Goal: Task Accomplishment & Management: Use online tool/utility

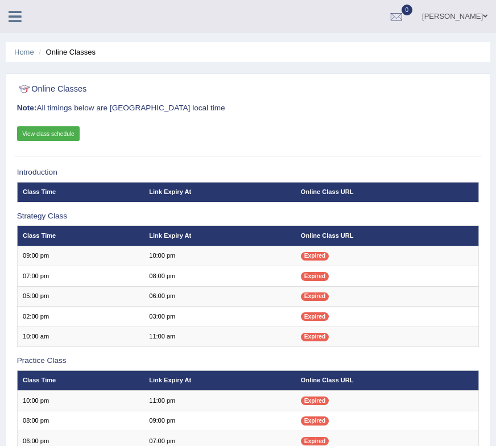
click at [19, 15] on icon at bounding box center [15, 16] width 13 height 15
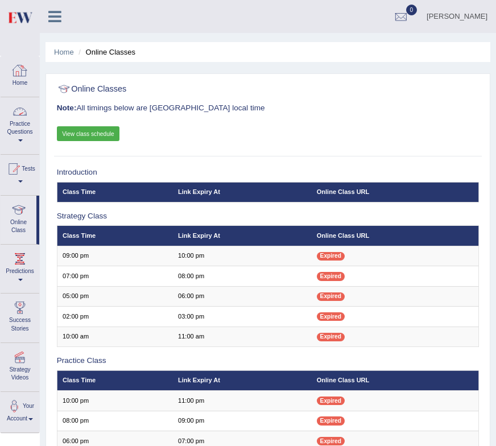
click at [15, 121] on link "Practice Questions" at bounding box center [20, 123] width 39 height 53
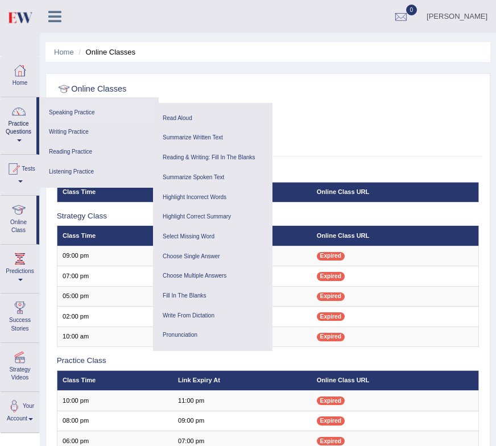
click at [69, 115] on link "Speaking Practice" at bounding box center [99, 113] width 108 height 20
click at [181, 123] on ul "Summarize Written Text Write Essay" at bounding box center [212, 147] width 119 height 51
click at [181, 118] on link "Read Aloud" at bounding box center [213, 119] width 108 height 20
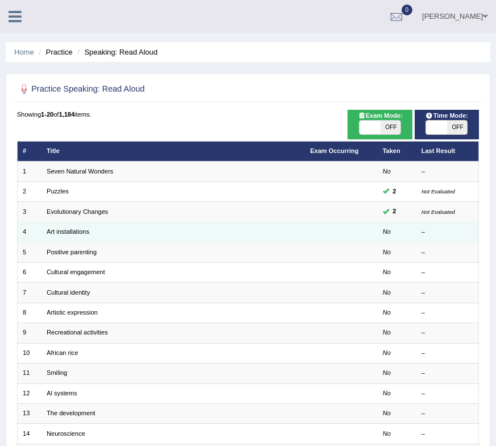
click at [80, 235] on td "Art installations" at bounding box center [173, 232] width 263 height 20
click at [81, 229] on link "Art installations" at bounding box center [68, 231] width 43 height 7
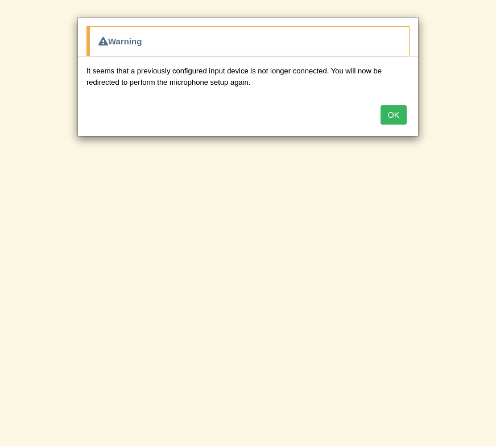
click at [396, 113] on button "OK" at bounding box center [394, 114] width 26 height 19
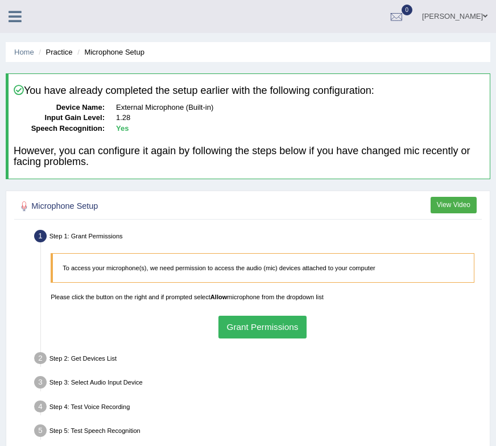
click at [270, 323] on button "Grant Permissions" at bounding box center [262, 327] width 88 height 22
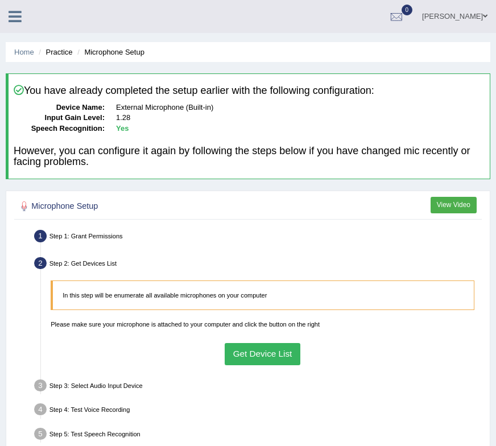
click at [263, 349] on button "Get Device List" at bounding box center [263, 354] width 76 height 22
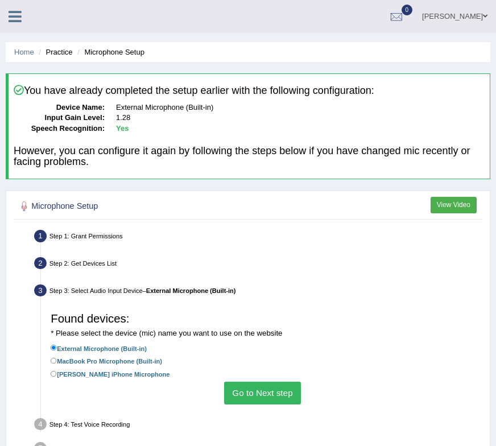
click at [263, 395] on button "Go to Next step" at bounding box center [262, 393] width 77 height 22
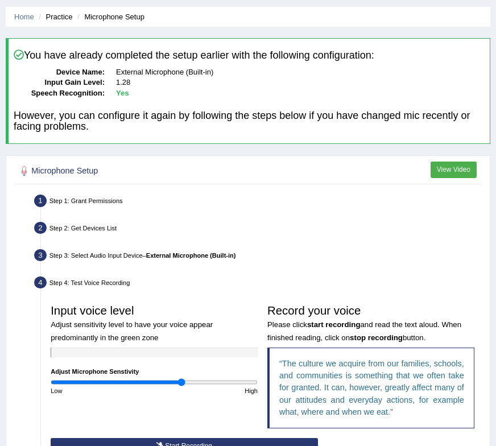
scroll to position [73, 0]
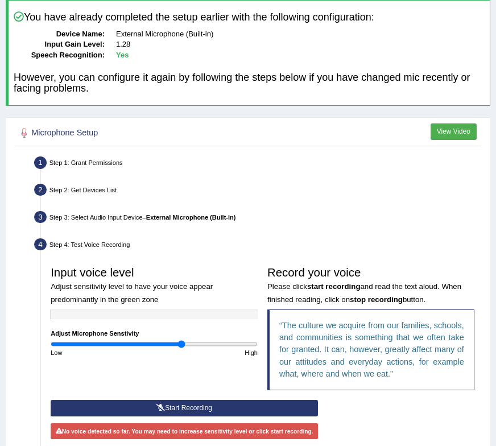
click at [159, 338] on div "Input voice level Adjust sensitivity level to have your voice appear predominan…" at bounding box center [154, 309] width 217 height 96
click at [159, 339] on div "Input voice level Adjust sensitivity level to have your voice appear predominan…" at bounding box center [154, 309] width 217 height 96
click at [166, 345] on input "range" at bounding box center [154, 344] width 207 height 8
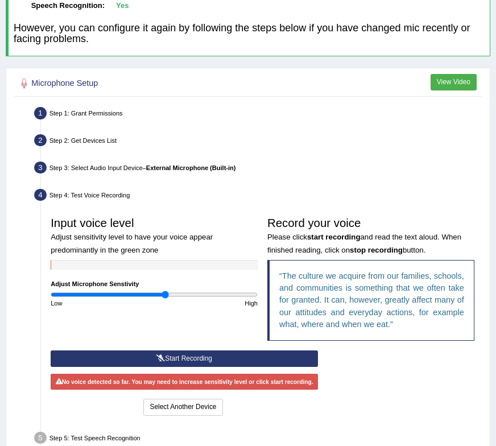
click at [192, 355] on button "Start Recording" at bounding box center [184, 358] width 267 height 16
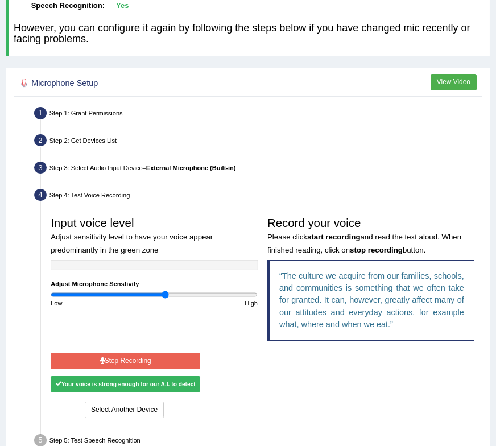
click at [172, 364] on button "Stop Recording" at bounding box center [126, 361] width 150 height 16
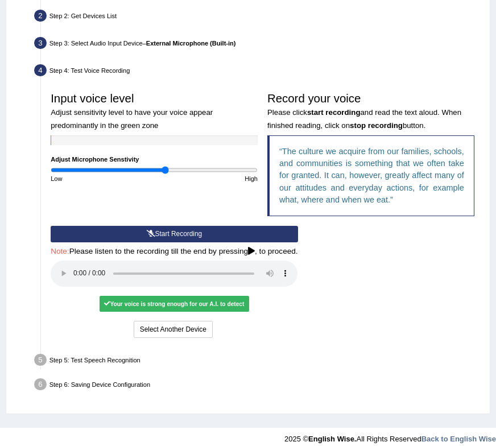
scroll to position [248, 0]
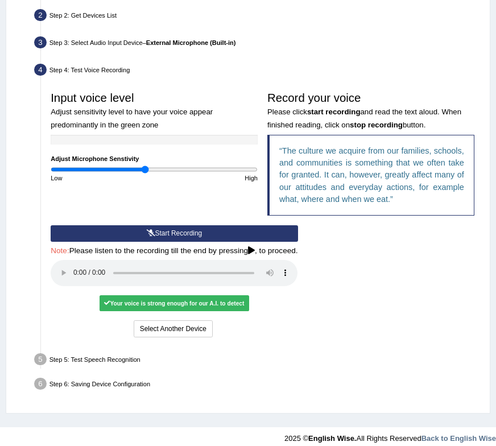
click at [144, 167] on input "range" at bounding box center [154, 170] width 207 height 8
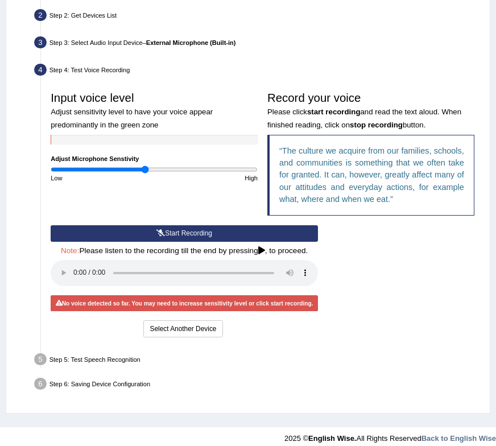
click at [165, 247] on h4 "Note: Please listen to the recording till the end by pressing , to proceed." at bounding box center [184, 251] width 267 height 9
click at [165, 236] on button "Start Recording" at bounding box center [184, 233] width 267 height 16
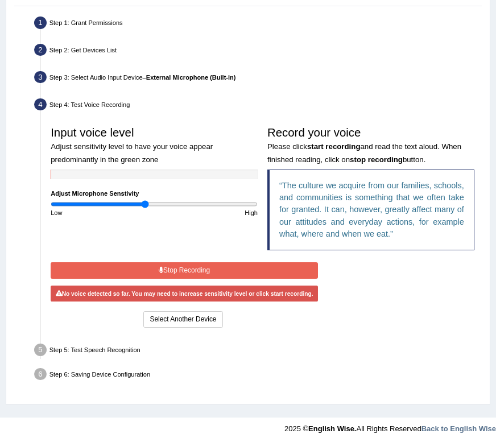
scroll to position [211, 0]
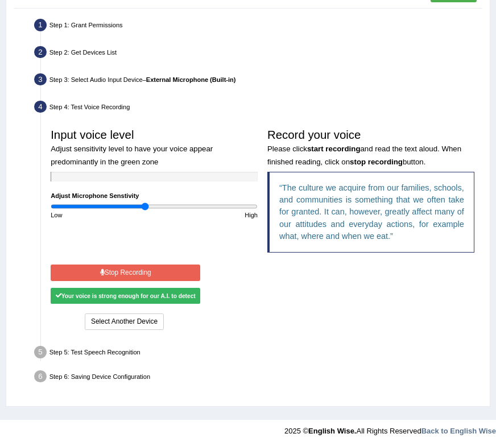
click at [166, 269] on button "Stop Recording" at bounding box center [126, 272] width 150 height 16
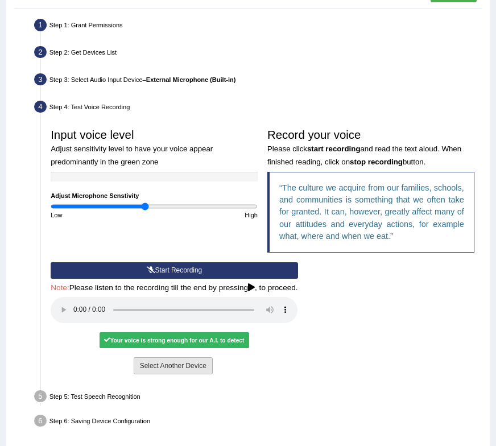
click at [177, 369] on button "Select Another Device" at bounding box center [173, 365] width 79 height 16
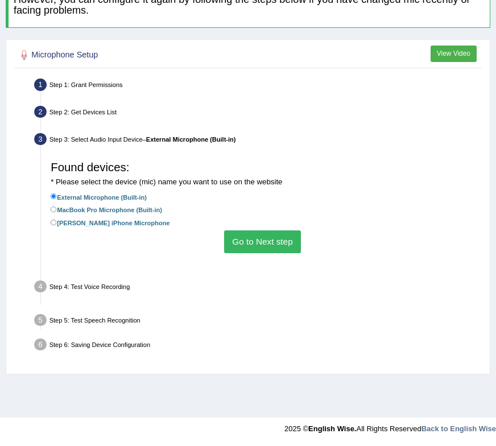
scroll to position [151, 0]
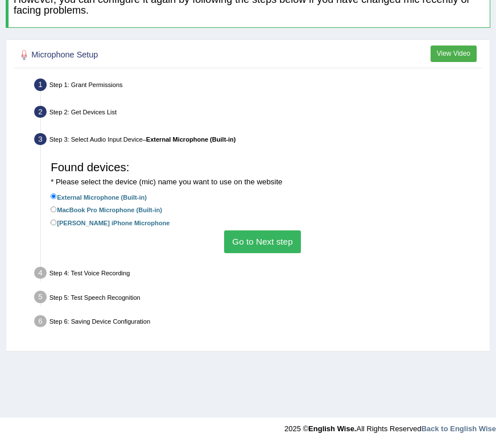
click at [272, 250] on button "Go to Next step" at bounding box center [262, 241] width 77 height 22
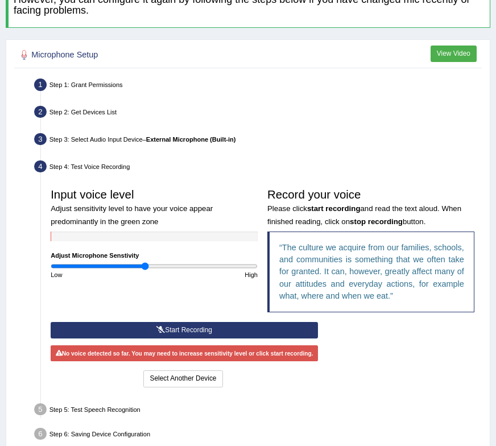
click at [220, 326] on button "Start Recording" at bounding box center [184, 330] width 267 height 16
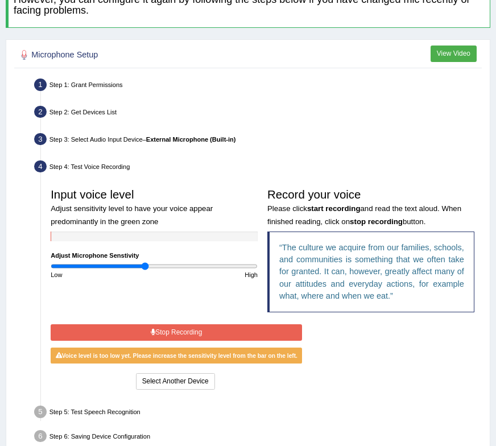
click at [220, 326] on button "Stop Recording" at bounding box center [176, 332] width 251 height 16
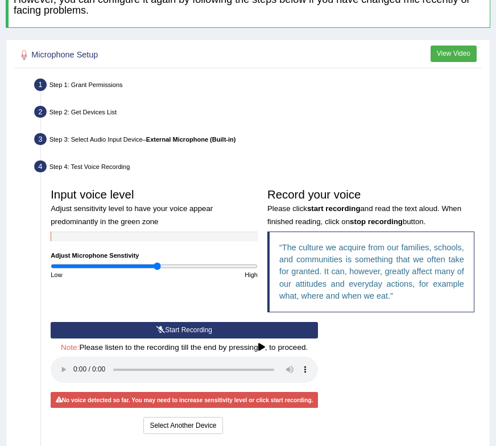
type input "1.04"
click at [156, 267] on input "range" at bounding box center [154, 266] width 207 height 8
click at [166, 327] on button "Start Recording" at bounding box center [184, 330] width 267 height 16
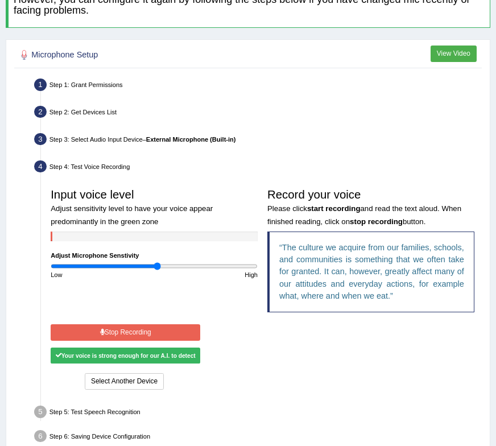
click at [165, 325] on button "Stop Recording" at bounding box center [126, 332] width 150 height 16
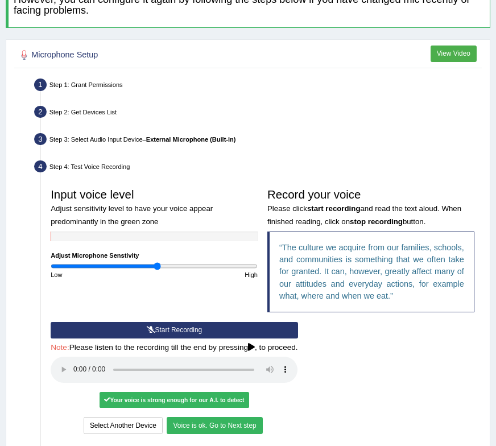
click at [195, 426] on button "Voice is ok. Go to Next step" at bounding box center [215, 425] width 96 height 16
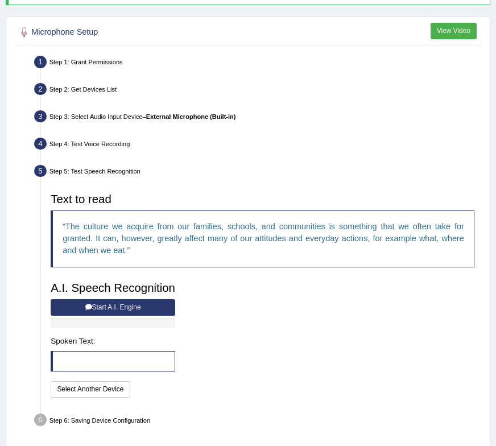
scroll to position [217, 0]
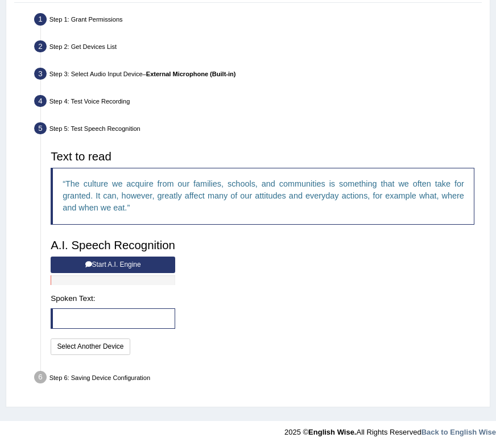
click at [137, 262] on button "Start A.I. Engine" at bounding box center [113, 265] width 125 height 16
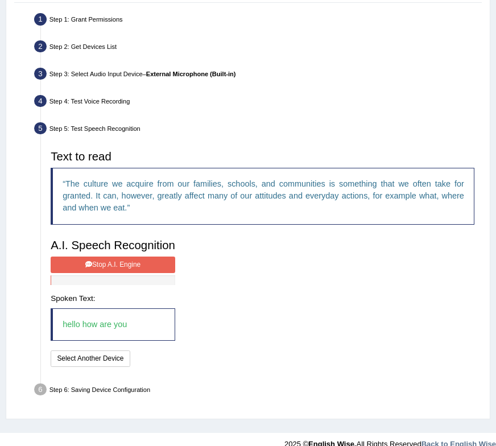
scroll to position [229, 0]
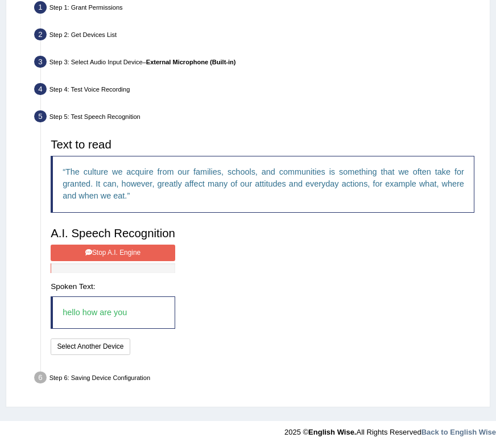
click at [154, 249] on button "Stop A.I. Engine" at bounding box center [113, 253] width 125 height 16
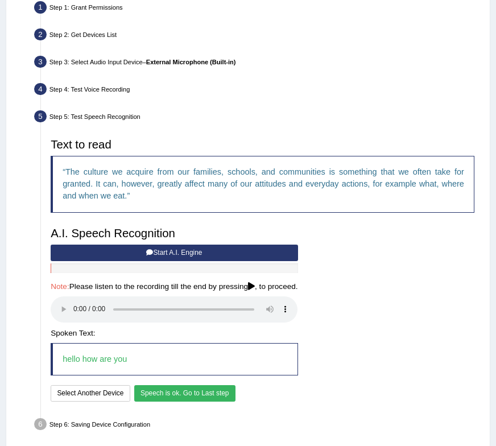
click at [202, 391] on button "Speech is ok. Go to Last step" at bounding box center [184, 393] width 101 height 16
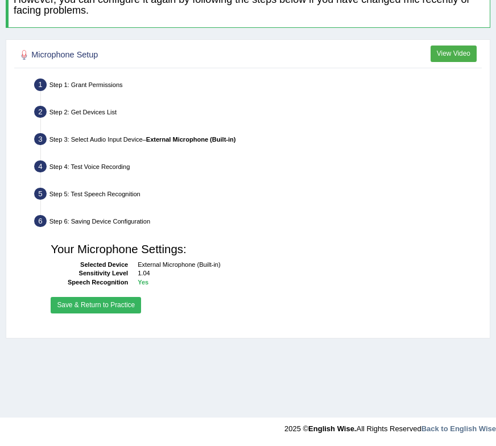
click at [128, 302] on button "Save & Return to Practice" at bounding box center [96, 305] width 90 height 16
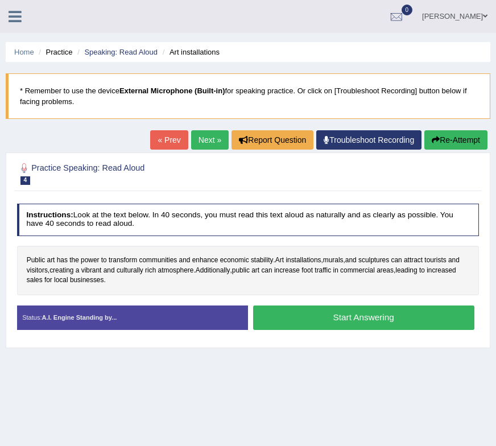
click at [318, 319] on button "Start Answering" at bounding box center [363, 317] width 221 height 24
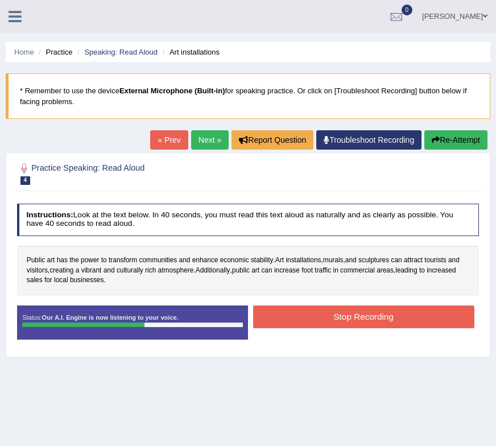
click at [318, 319] on button "Stop Recording" at bounding box center [363, 316] width 221 height 22
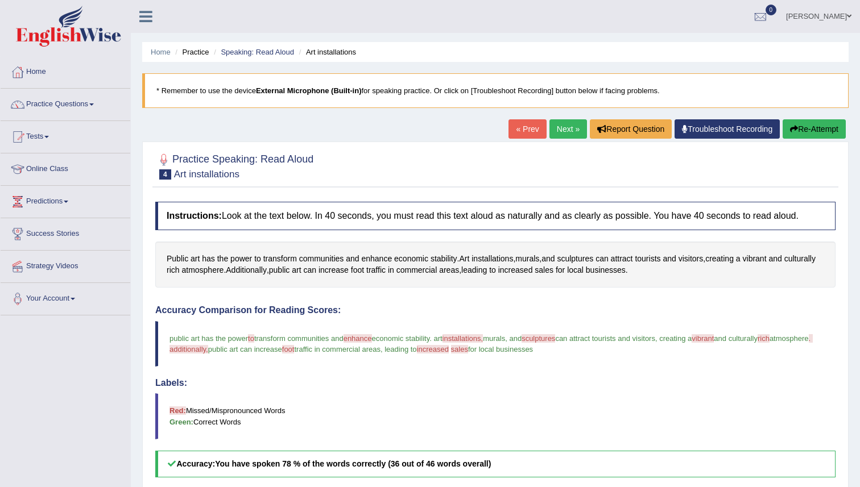
click at [495, 133] on link "Next »" at bounding box center [568, 128] width 38 height 19
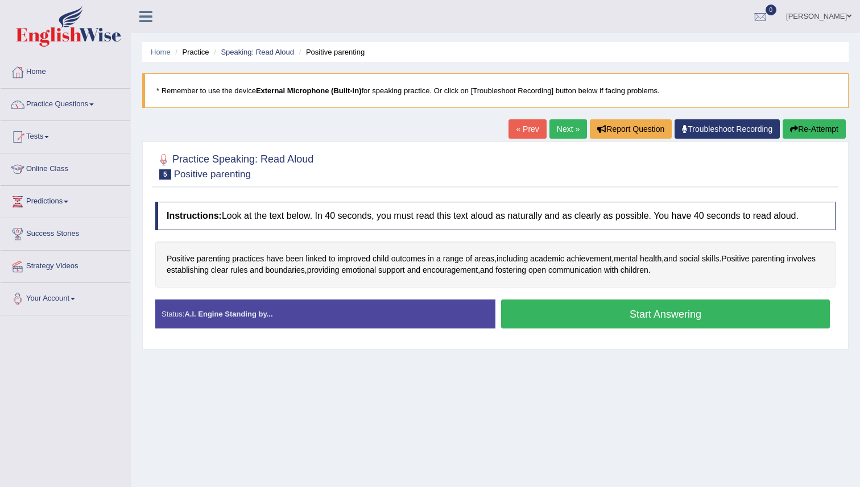
click at [569, 317] on button "Start Answering" at bounding box center [665, 314] width 329 height 29
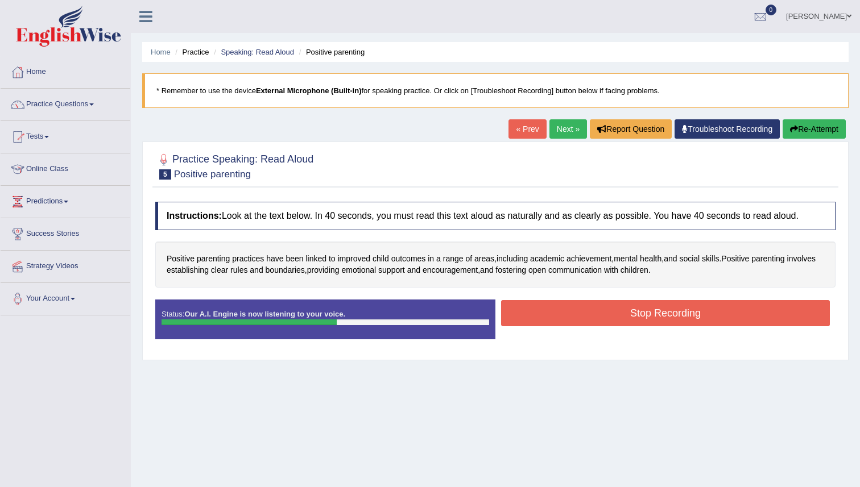
click at [569, 317] on button "Stop Recording" at bounding box center [665, 313] width 329 height 26
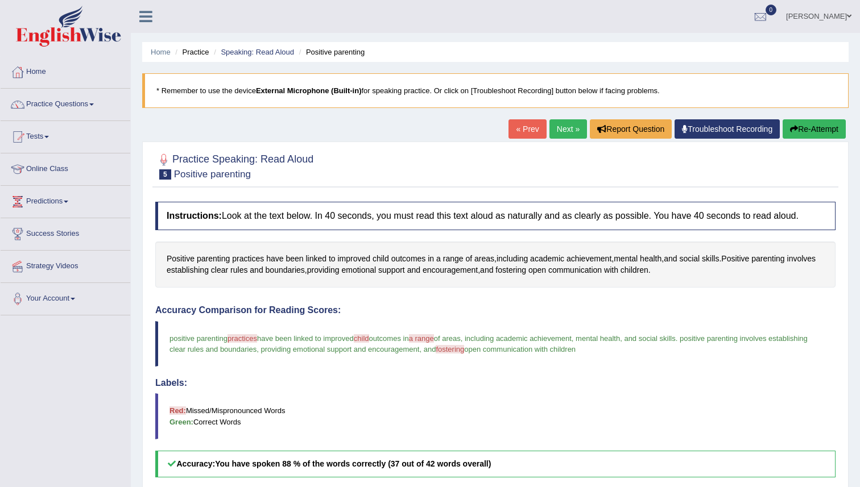
click at [563, 129] on link "Next »" at bounding box center [568, 128] width 38 height 19
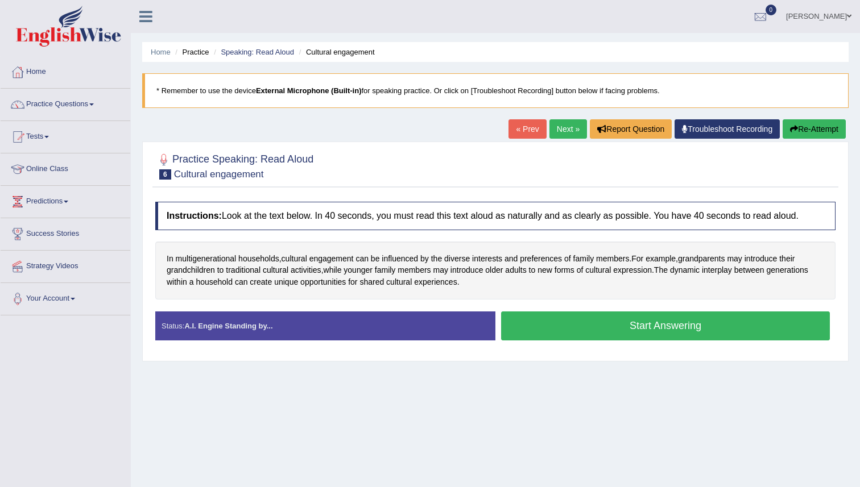
click at [604, 324] on button "Start Answering" at bounding box center [665, 326] width 329 height 29
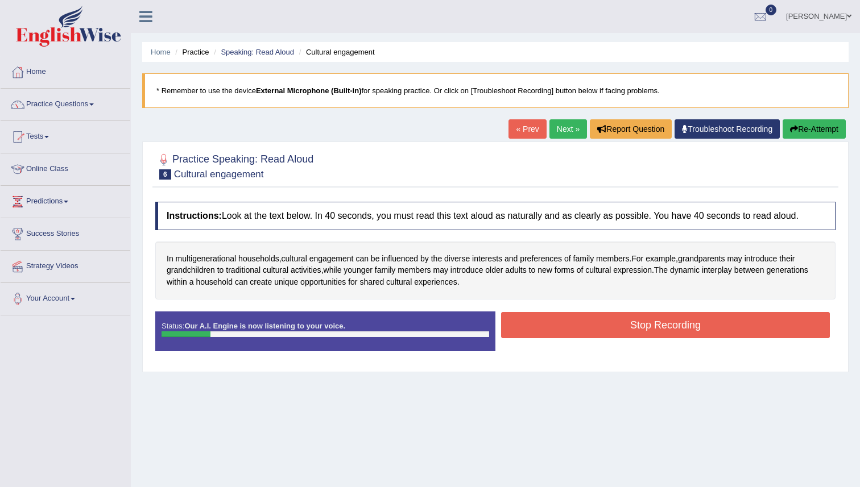
click at [795, 130] on button "Re-Attempt" at bounding box center [814, 128] width 63 height 19
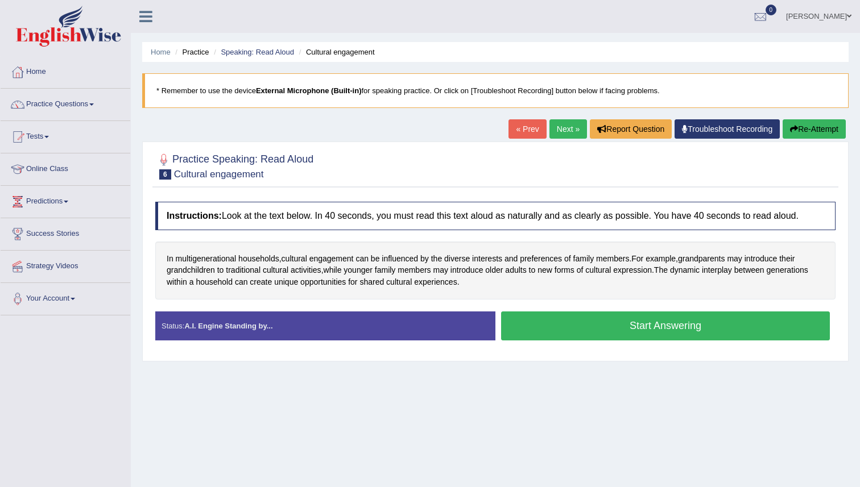
click at [575, 330] on button "Start Answering" at bounding box center [665, 326] width 329 height 29
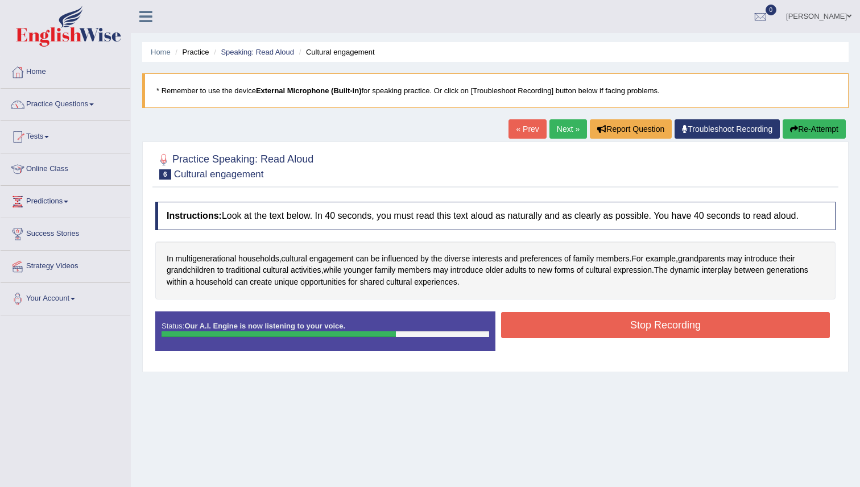
click at [575, 330] on button "Stop Recording" at bounding box center [665, 325] width 329 height 26
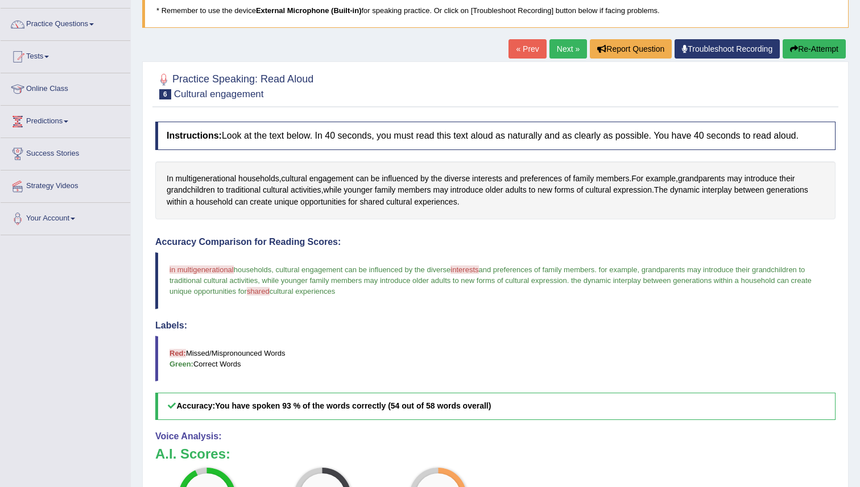
scroll to position [78, 0]
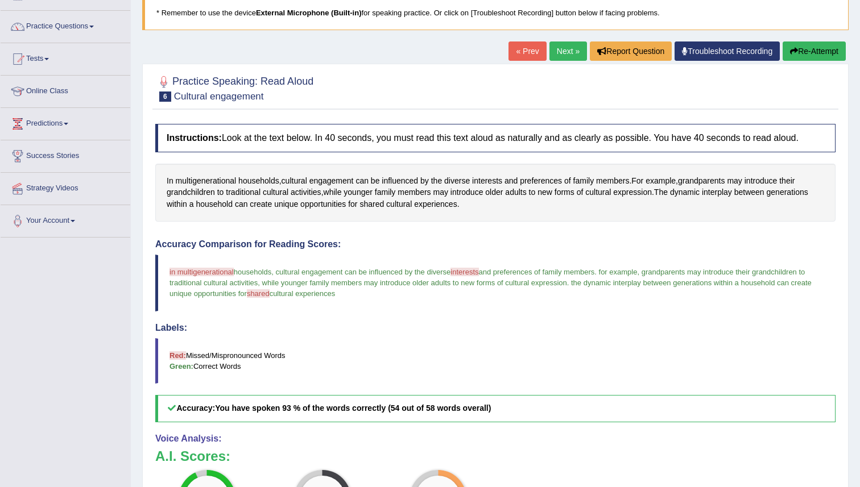
click at [792, 53] on icon "button" at bounding box center [794, 51] width 8 height 8
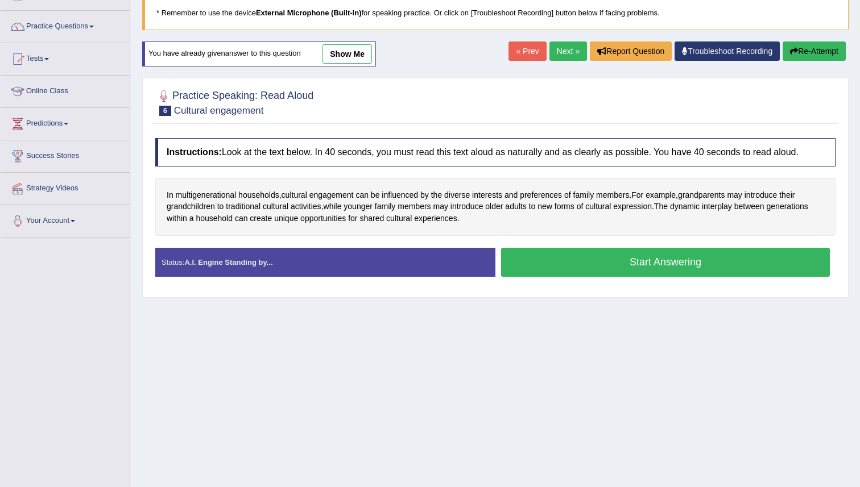
click at [575, 272] on button "Start Answering" at bounding box center [665, 262] width 329 height 29
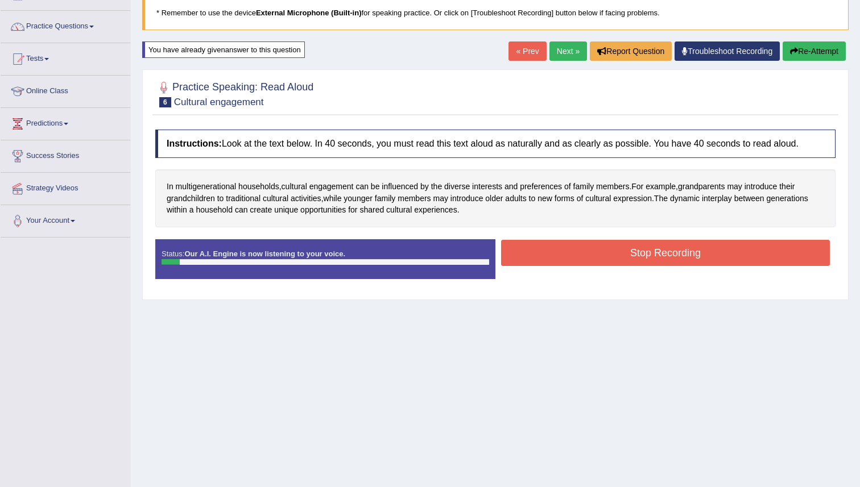
click at [801, 55] on button "Re-Attempt" at bounding box center [814, 51] width 63 height 19
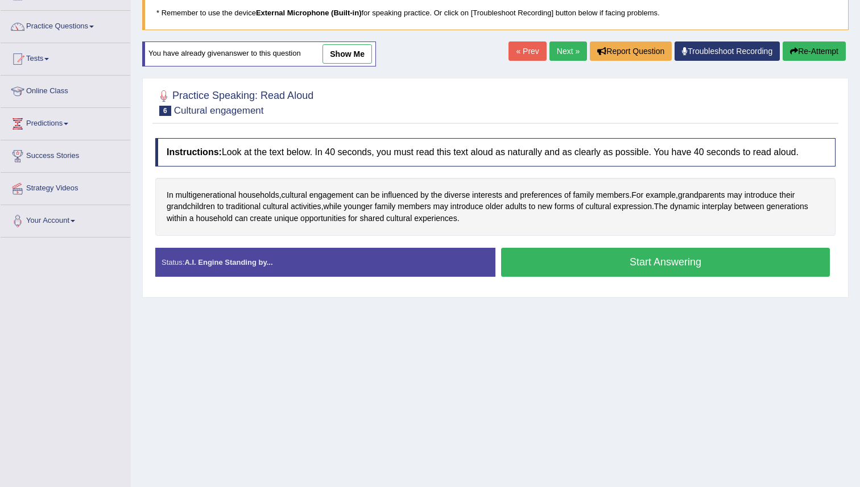
click at [604, 267] on button "Start Answering" at bounding box center [665, 262] width 329 height 29
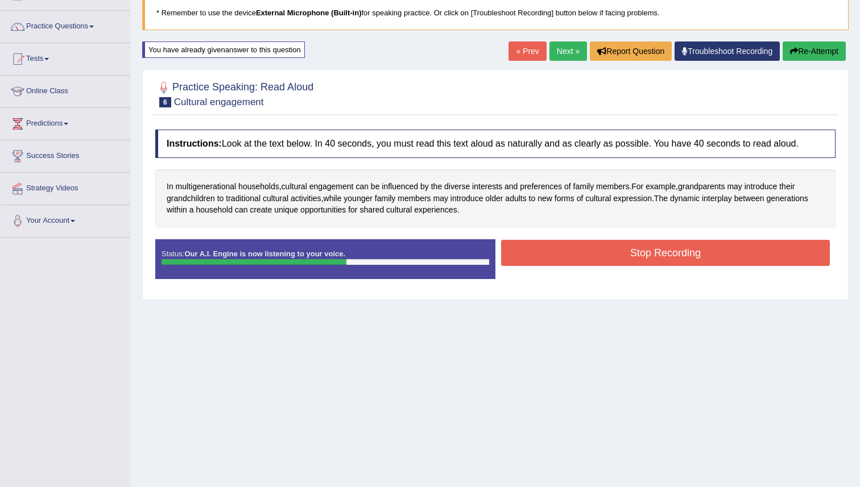
click at [609, 257] on button "Stop Recording" at bounding box center [665, 253] width 329 height 26
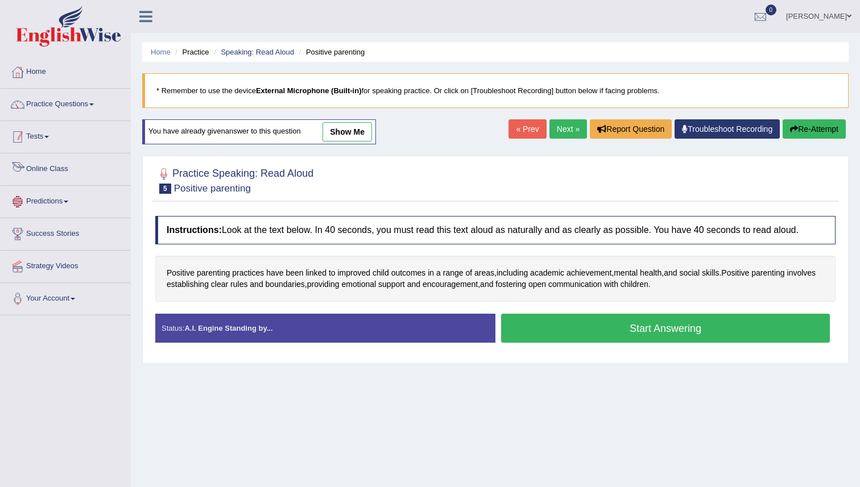
click at [58, 134] on link "Tests" at bounding box center [66, 135] width 130 height 28
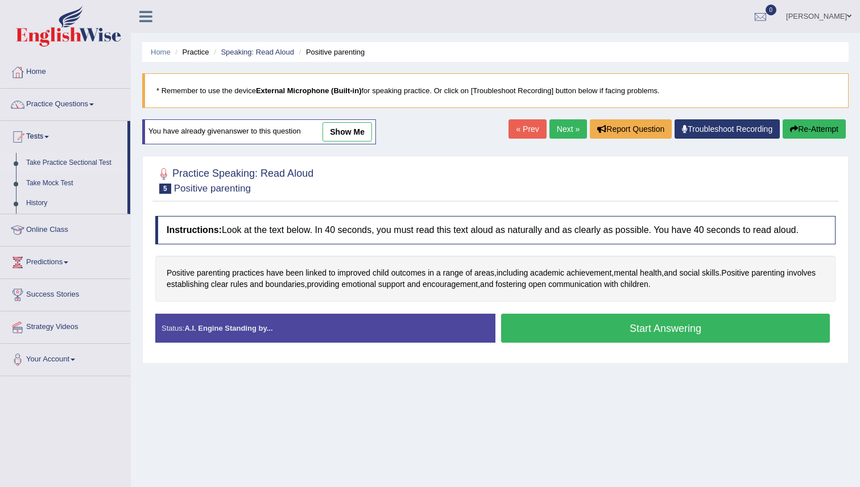
click at [86, 164] on link "Take Practice Sectional Test" at bounding box center [74, 163] width 106 height 20
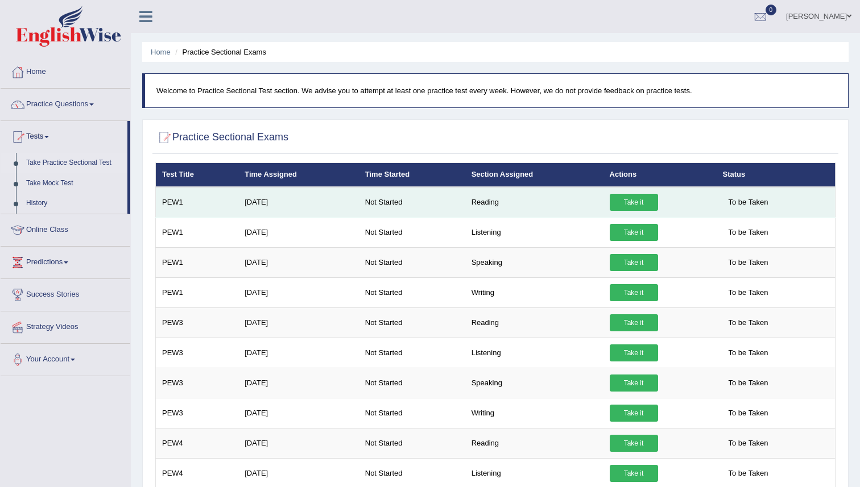
click at [641, 202] on link "Take it" at bounding box center [634, 202] width 48 height 17
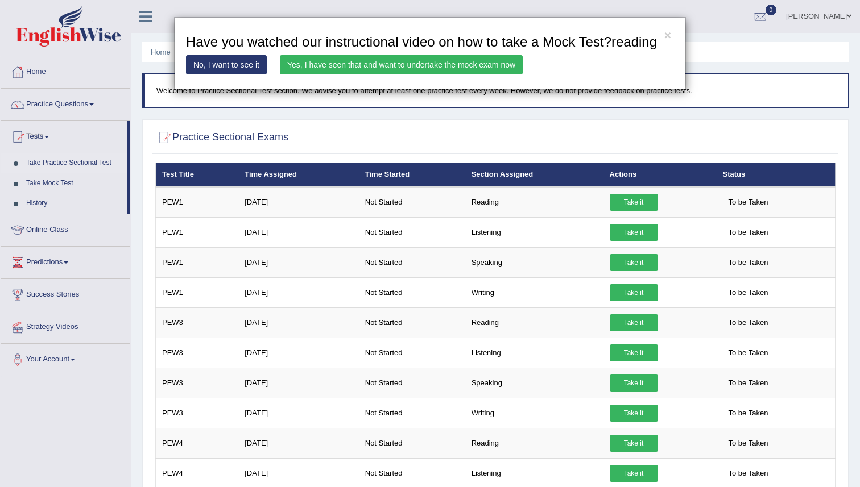
click at [437, 75] on link "Yes, I have seen that and want to undertake the mock exam now" at bounding box center [401, 64] width 243 height 19
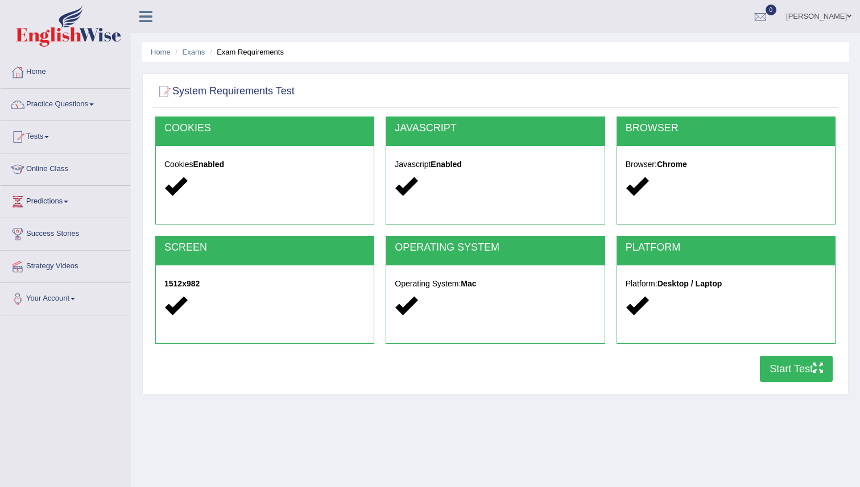
click at [804, 369] on button "Start Test" at bounding box center [796, 369] width 73 height 26
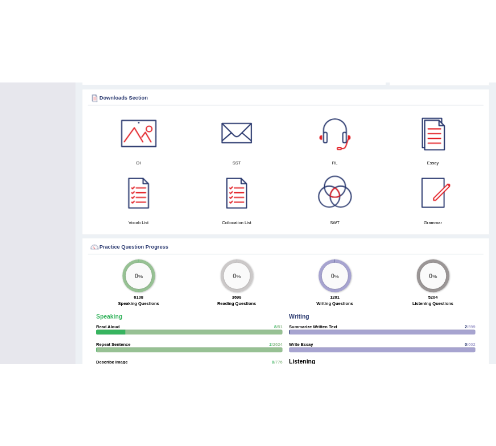
scroll to position [547, 0]
